Goal: Task Accomplishment & Management: Complete application form

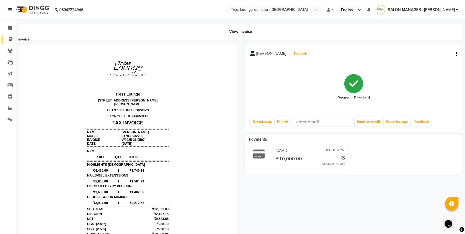
click at [9, 38] on icon at bounding box center [10, 39] width 3 height 4
select select "service"
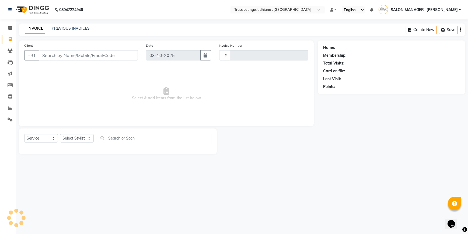
type input "0598"
select select "6306"
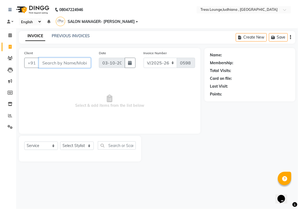
click at [54, 64] on input "Client" at bounding box center [65, 63] width 52 height 10
paste input "8827402222"
type input "8827402222"
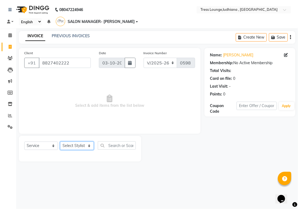
click at [82, 145] on select "Select Stylist DEEPAK JUGNOO [PERSON_NAME] KUNAL [PERSON_NAME] [PERSON_NAME] SA…" at bounding box center [77, 145] width 34 height 8
select select "82990"
click at [60, 141] on select "Select Stylist DEEPAK JUGNOO [PERSON_NAME] KUNAL [PERSON_NAME] [PERSON_NAME] SA…" at bounding box center [77, 145] width 34 height 8
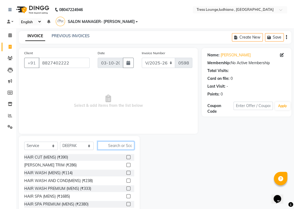
click at [115, 147] on input "text" at bounding box center [116, 145] width 37 height 8
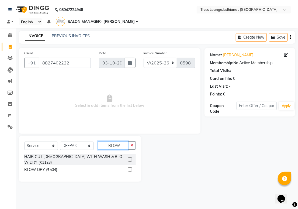
type input "BLOW"
click at [130, 167] on label at bounding box center [130, 169] width 4 height 4
click at [130, 168] on input "checkbox" at bounding box center [130, 170] width 4 height 4
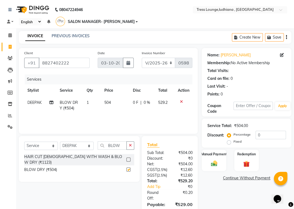
checkbox input "false"
click at [83, 145] on select "Select Stylist DEEPAK JUGNOO [PERSON_NAME] KUNAL [PERSON_NAME] [PERSON_NAME] SA…" at bounding box center [77, 145] width 34 height 8
select select "61889"
click at [60, 141] on select "Select Stylist DEEPAK JUGNOO [PERSON_NAME] KUNAL [PERSON_NAME] [PERSON_NAME] SA…" at bounding box center [77, 145] width 34 height 8
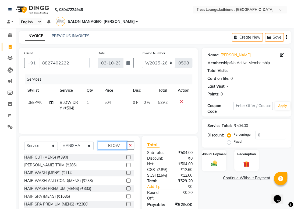
click at [121, 146] on input "BLOW" at bounding box center [112, 145] width 29 height 8
type input "B"
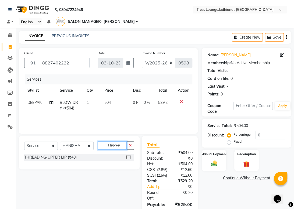
type input "UPPER"
click at [127, 157] on label at bounding box center [129, 157] width 4 height 4
click at [127, 157] on input "checkbox" at bounding box center [129, 157] width 4 height 4
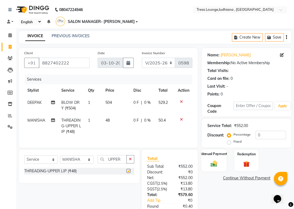
checkbox input "false"
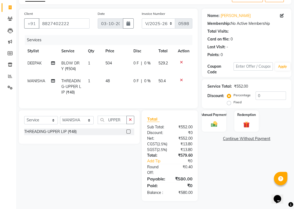
scroll to position [54, 0]
click at [234, 100] on label "Fixed" at bounding box center [238, 102] width 8 height 5
click at [229, 100] on input "Fixed" at bounding box center [230, 102] width 4 height 4
radio input "true"
click at [266, 91] on input "0" at bounding box center [271, 95] width 30 height 8
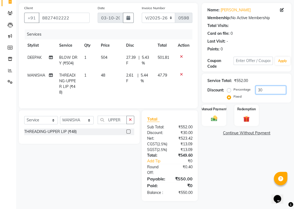
scroll to position [60, 0]
type input "30"
click at [220, 104] on div "Manual Payment" at bounding box center [214, 115] width 25 height 22
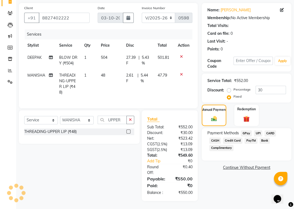
click at [214, 137] on span "CASH" at bounding box center [216, 140] width 12 height 6
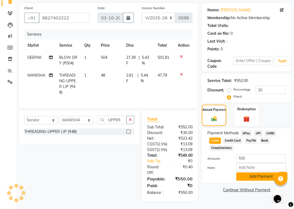
click at [252, 172] on button "Add Payment" at bounding box center [262, 176] width 50 height 8
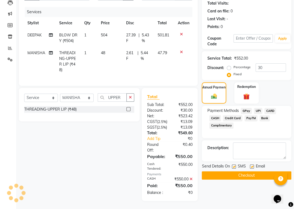
scroll to position [88, 0]
click at [252, 164] on label at bounding box center [252, 166] width 4 height 4
click at [252, 165] on input "checkbox" at bounding box center [252, 167] width 4 height 4
checkbox input "false"
click at [234, 164] on label at bounding box center [234, 166] width 4 height 4
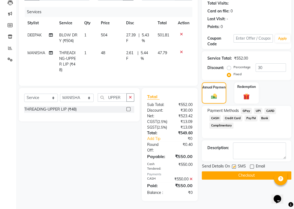
click at [234, 165] on input "checkbox" at bounding box center [234, 167] width 4 height 4
checkbox input "false"
click at [245, 171] on button "Checkout" at bounding box center [247, 175] width 90 height 8
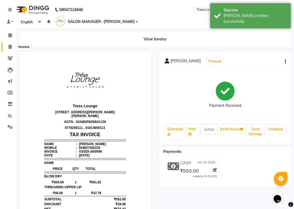
click at [9, 45] on icon at bounding box center [10, 47] width 3 height 4
select select "service"
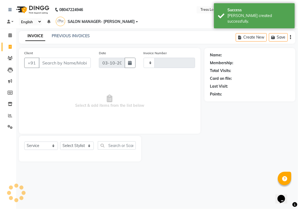
type input "0599"
select select "6306"
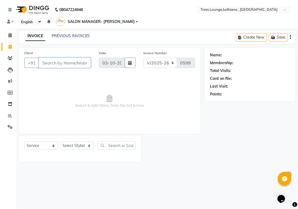
click at [59, 60] on input "Client" at bounding box center [65, 63] width 52 height 10
paste input "8264656137"
type input "8264656137"
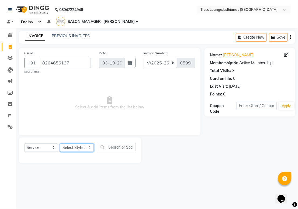
click at [82, 148] on select "Select Stylist DEEPAK JUGNOO [PERSON_NAME] KUNAL [PERSON_NAME] [PERSON_NAME] SA…" at bounding box center [77, 147] width 34 height 8
select select "92857"
click at [60, 143] on select "Select Stylist DEEPAK JUGNOO [PERSON_NAME] KUNAL [PERSON_NAME] [PERSON_NAME] SA…" at bounding box center [77, 147] width 34 height 8
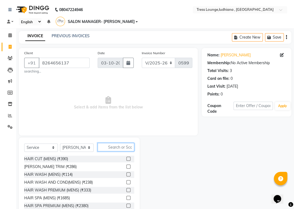
click at [125, 147] on input "text" at bounding box center [116, 147] width 37 height 8
click at [127, 159] on label at bounding box center [129, 159] width 4 height 4
click at [127, 159] on input "checkbox" at bounding box center [129, 159] width 4 height 4
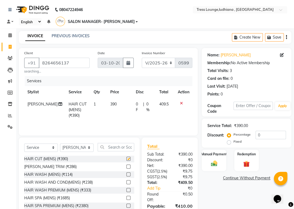
checkbox input "false"
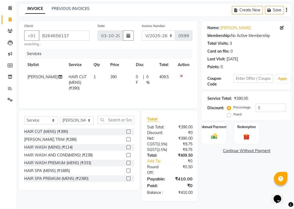
scroll to position [39, 0]
click at [219, 132] on img at bounding box center [214, 136] width 11 height 8
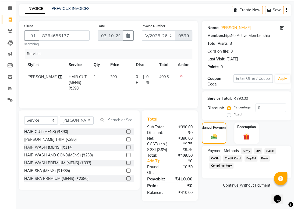
click at [215, 155] on span "CASH" at bounding box center [216, 158] width 12 height 6
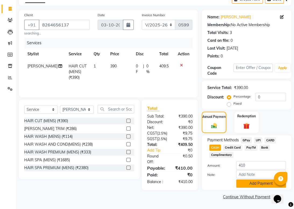
click at [260, 181] on button "Add Payment" at bounding box center [262, 183] width 50 height 8
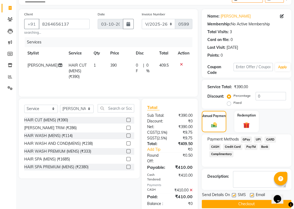
click at [234, 194] on label at bounding box center [234, 195] width 4 height 4
click at [234, 194] on input "checkbox" at bounding box center [234, 195] width 4 height 4
checkbox input "false"
click at [251, 194] on label at bounding box center [252, 195] width 4 height 4
click at [251, 194] on input "checkbox" at bounding box center [252, 195] width 4 height 4
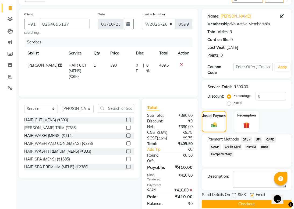
checkbox input "false"
click at [234, 194] on label at bounding box center [234, 195] width 4 height 4
click at [234, 194] on input "checkbox" at bounding box center [234, 195] width 4 height 4
checkbox input "true"
click at [242, 203] on button "Checkout" at bounding box center [247, 204] width 90 height 8
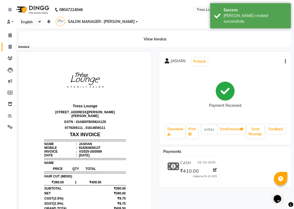
click at [10, 45] on icon at bounding box center [10, 47] width 3 height 4
select select "service"
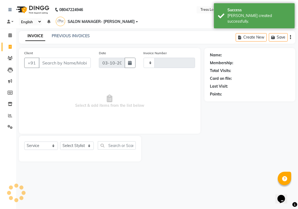
type input "0600"
select select "6306"
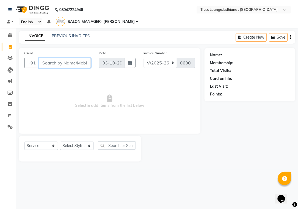
click at [74, 62] on input "Client" at bounding box center [65, 63] width 52 height 10
paste input "9988858680"
type input "9988858680"
click at [9, 35] on icon at bounding box center [10, 35] width 4 height 4
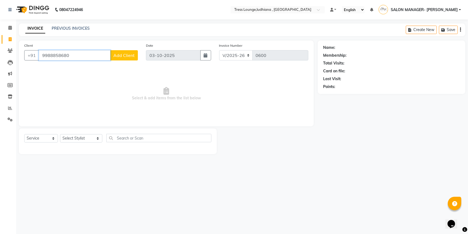
drag, startPoint x: 80, startPoint y: 58, endPoint x: 22, endPoint y: 57, distance: 57.9
click at [22, 57] on div "Client [PHONE_NUMBER] Add Client" at bounding box center [81, 54] width 122 height 22
paste input "8427366226"
type input "8427366226"
click at [119, 55] on span "Add Client" at bounding box center [123, 55] width 21 height 5
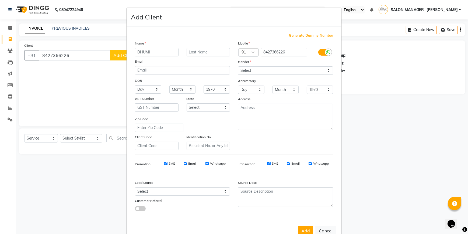
type input "BHUMI"
click at [191, 52] on input "text" at bounding box center [209, 52] width 44 height 8
type input "[PERSON_NAME]"
click at [254, 70] on select "Select [DEMOGRAPHIC_DATA] [DEMOGRAPHIC_DATA] Other Prefer Not To Say" at bounding box center [285, 70] width 95 height 8
select select "[DEMOGRAPHIC_DATA]"
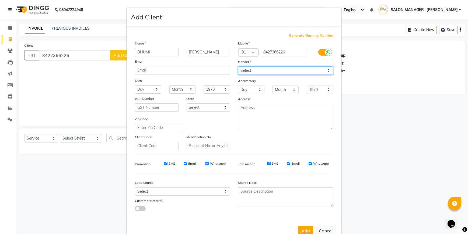
click at [238, 66] on select "Select [DEMOGRAPHIC_DATA] [DEMOGRAPHIC_DATA] Other Prefer Not To Say" at bounding box center [285, 70] width 95 height 8
click at [300, 229] on button "Add" at bounding box center [305, 230] width 15 height 10
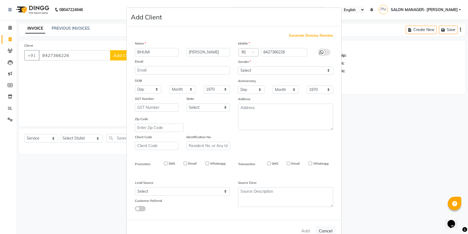
select select
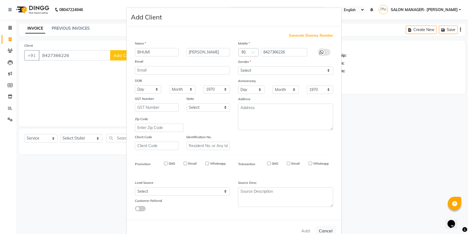
select select
checkbox input "false"
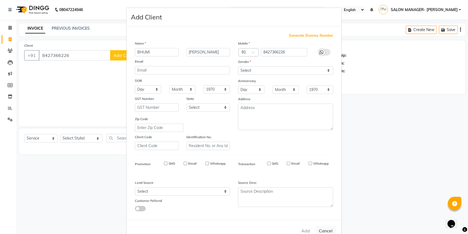
checkbox input "false"
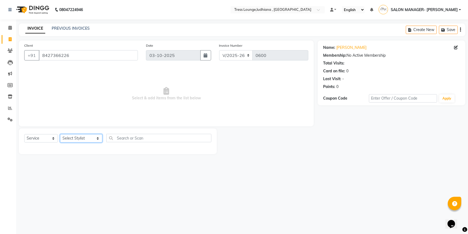
click at [79, 140] on select "Select Stylist DEEPAK JUGNOO [PERSON_NAME] KUNAL [PERSON_NAME] [PERSON_NAME] SA…" at bounding box center [81, 138] width 42 height 8
select select "85679"
click at [60, 134] on select "Select Stylist DEEPAK JUGNOO [PERSON_NAME] KUNAL [PERSON_NAME] [PERSON_NAME] SA…" at bounding box center [81, 138] width 42 height 8
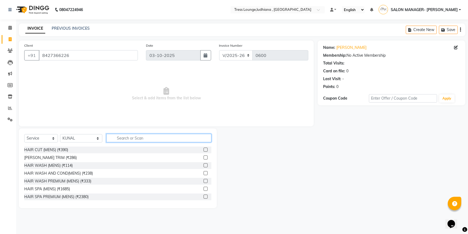
click at [128, 136] on input "text" at bounding box center [158, 138] width 105 height 8
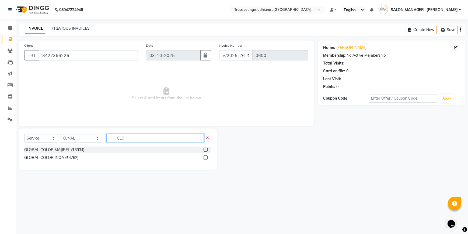
type input "GLO"
click at [206, 150] on label at bounding box center [206, 149] width 4 height 4
click at [206, 150] on input "checkbox" at bounding box center [206, 150] width 4 height 4
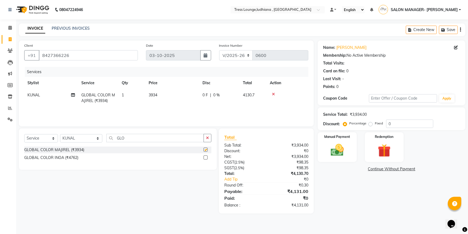
checkbox input "false"
click at [375, 124] on label "Fixed" at bounding box center [379, 123] width 8 height 5
click at [370, 124] on input "Fixed" at bounding box center [372, 123] width 4 height 4
radio input "true"
drag, startPoint x: 401, startPoint y: 126, endPoint x: 372, endPoint y: 123, distance: 29.2
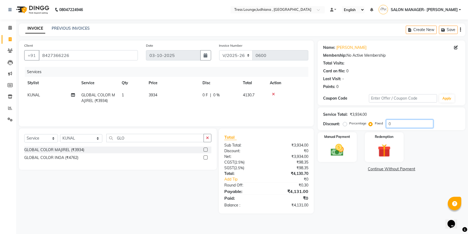
click at [372, 123] on div "Percentage Fixed 0" at bounding box center [388, 123] width 89 height 8
type input "131"
click at [375, 195] on div "Name: [PERSON_NAME] Membership: No Active Membership Total Visits: Card on file…" at bounding box center [394, 126] width 152 height 173
click at [339, 155] on img at bounding box center [337, 150] width 22 height 16
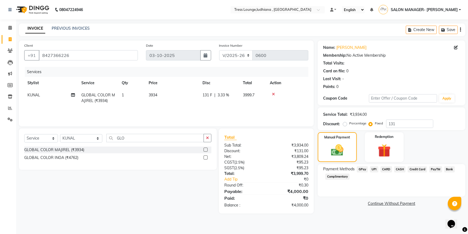
click at [361, 167] on span "GPay" at bounding box center [362, 169] width 11 height 6
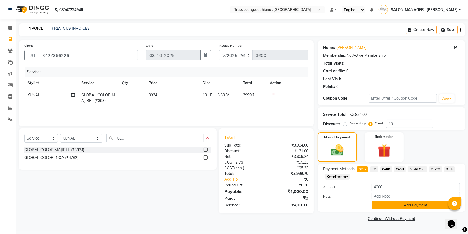
click at [377, 203] on button "Add Payment" at bounding box center [416, 205] width 88 height 8
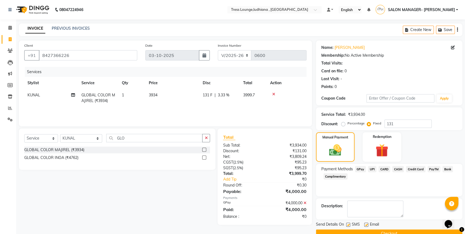
click at [349, 224] on label at bounding box center [348, 224] width 4 height 4
click at [349, 224] on input "checkbox" at bounding box center [348, 225] width 4 height 4
checkbox input "false"
click at [349, 231] on button "Checkout" at bounding box center [389, 233] width 146 height 8
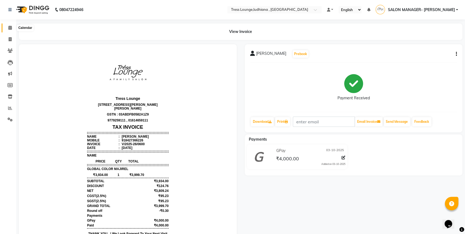
click at [11, 26] on icon at bounding box center [10, 28] width 4 height 4
